Goal: Task Accomplishment & Management: Manage account settings

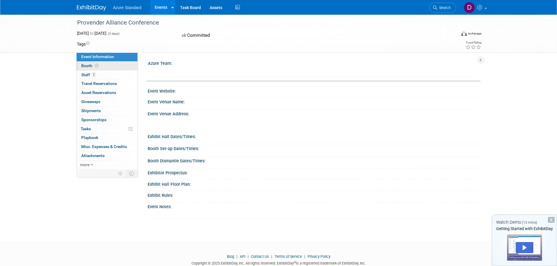
click at [87, 65] on span "Booth" at bounding box center [90, 65] width 18 height 5
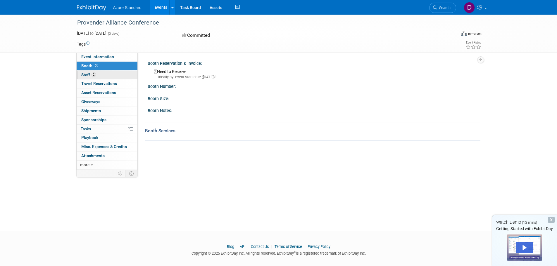
click at [84, 73] on span "Staff 2" at bounding box center [88, 75] width 15 height 5
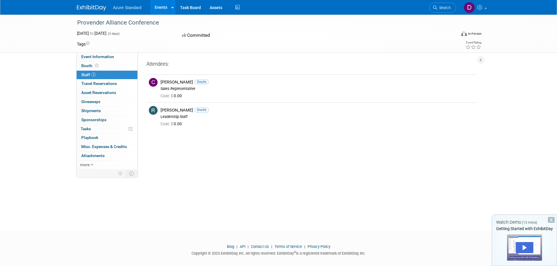
click at [184, 35] on icon at bounding box center [184, 35] width 5 height 5
click at [97, 82] on span "Travel Reservations 0" at bounding box center [99, 83] width 36 height 5
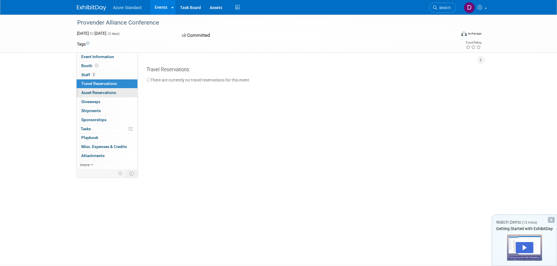
click at [91, 90] on span "Asset Reservations 0" at bounding box center [98, 92] width 35 height 5
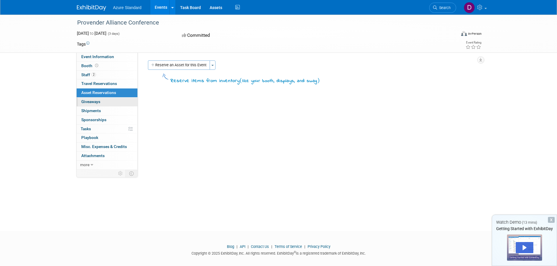
click at [89, 101] on span "Giveaways 0" at bounding box center [90, 101] width 19 height 5
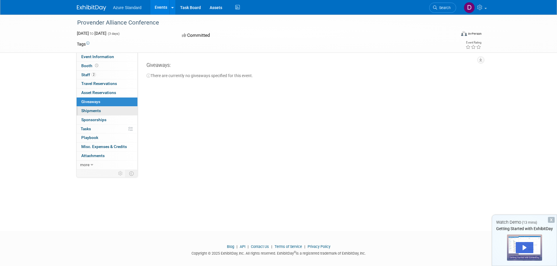
click at [89, 110] on span "Shipments 0" at bounding box center [91, 111] width 20 height 5
click at [91, 118] on span "Sponsorships 0" at bounding box center [93, 120] width 25 height 5
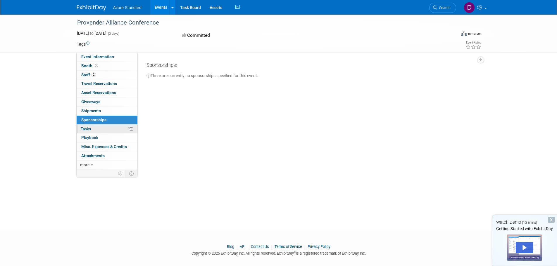
click at [91, 127] on span "Tasks 0%" at bounding box center [86, 129] width 10 height 5
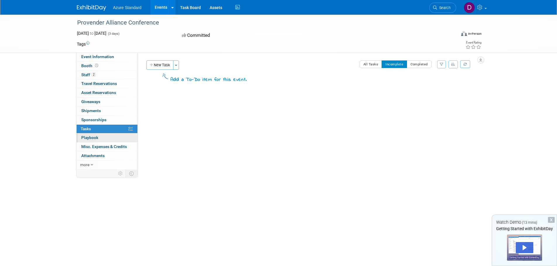
click at [87, 137] on span "Playbook 0" at bounding box center [89, 137] width 17 height 5
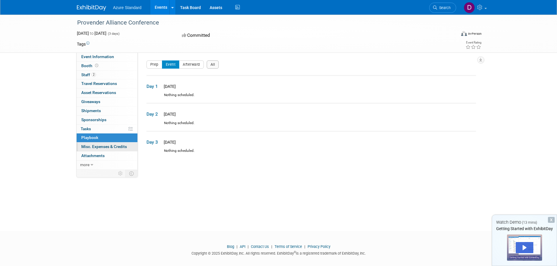
click at [87, 145] on span "Misc. Expenses & Credits 0" at bounding box center [104, 146] width 46 height 5
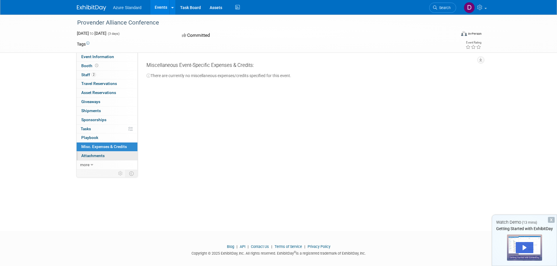
click at [87, 157] on span "Attachments 0" at bounding box center [92, 156] width 23 height 5
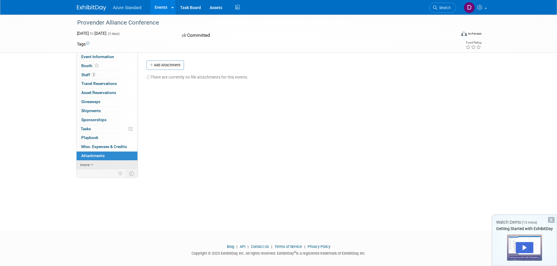
click at [87, 166] on span "more" at bounding box center [84, 165] width 9 height 5
click at [90, 175] on span "Event Binder (.pdf export)" at bounding box center [104, 174] width 47 height 5
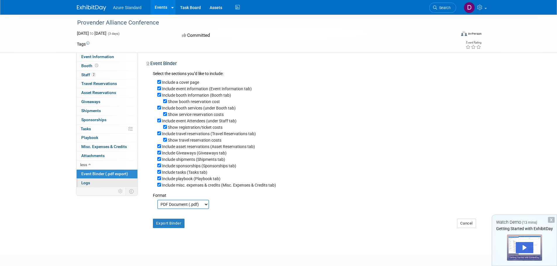
click at [83, 183] on span "Logs" at bounding box center [85, 183] width 9 height 5
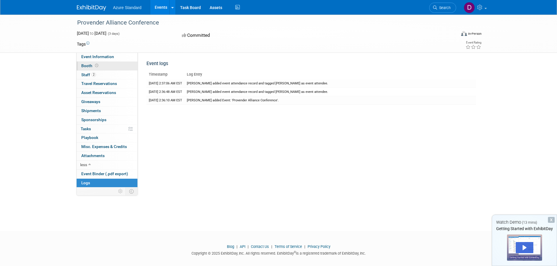
click at [87, 63] on span "Booth" at bounding box center [90, 65] width 18 height 5
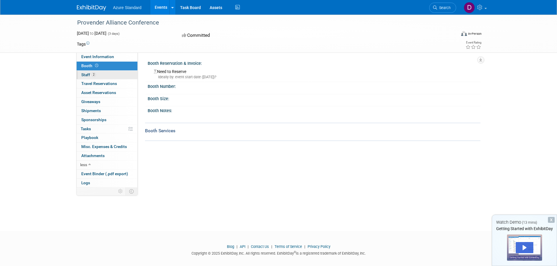
click at [87, 74] on span "Staff 2" at bounding box center [88, 75] width 15 height 5
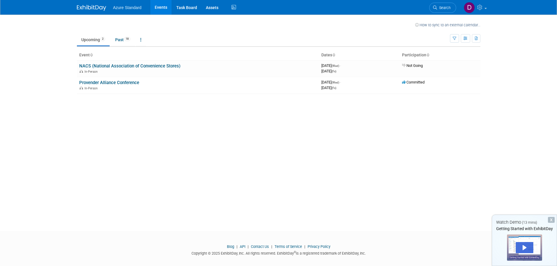
click at [171, 65] on link "NACS (National Association of Convenience Stores)" at bounding box center [129, 65] width 101 height 5
drag, startPoint x: 385, startPoint y: 1, endPoint x: 264, endPoint y: 97, distance: 154.4
click at [264, 97] on div "How to sync to an external calendar... New Event Duplicate Event Warning There …" at bounding box center [279, 118] width 412 height 206
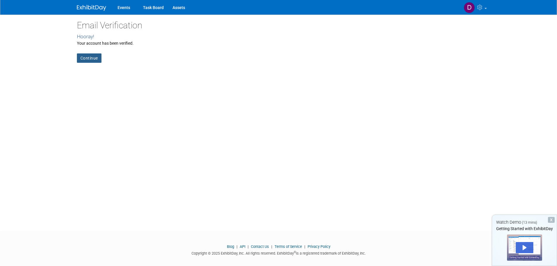
click at [87, 61] on link "Continue" at bounding box center [89, 58] width 25 height 9
